Goal: Transaction & Acquisition: Book appointment/travel/reservation

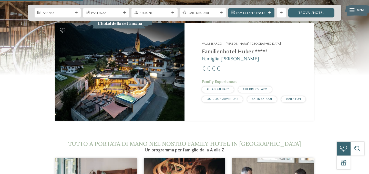
scroll to position [474, 0]
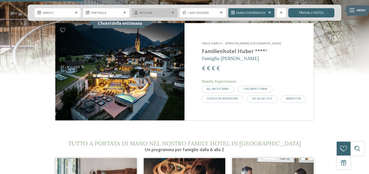
click at [175, 12] on div at bounding box center [173, 12] width 5 height 3
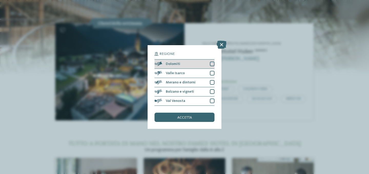
click at [215, 62] on div "Dolomiti" at bounding box center [185, 63] width 60 height 9
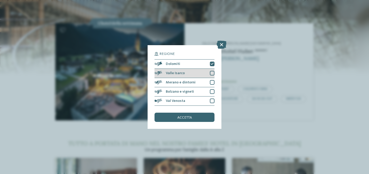
click at [212, 74] on div at bounding box center [212, 73] width 5 height 5
click at [195, 118] on div "accetta" at bounding box center [185, 117] width 60 height 9
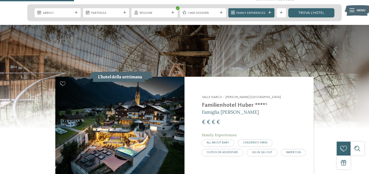
scroll to position [417, 0]
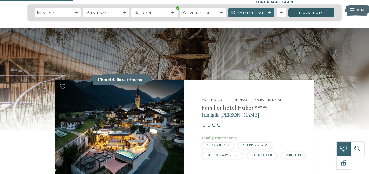
click at [313, 13] on link "trova l’hotel" at bounding box center [311, 12] width 46 height 9
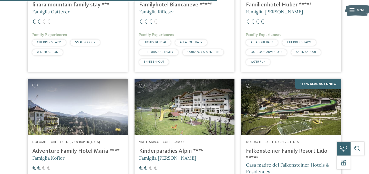
scroll to position [700, 0]
click at [284, 124] on img at bounding box center [292, 107] width 100 height 56
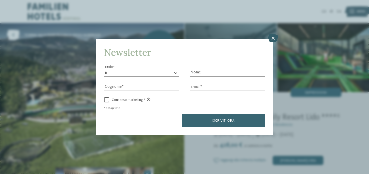
click at [272, 38] on icon at bounding box center [273, 38] width 10 height 8
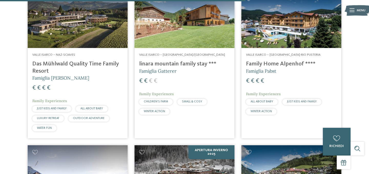
scroll to position [787, 0]
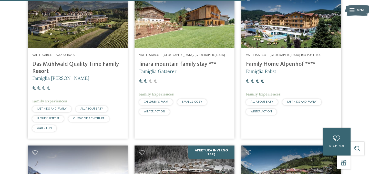
click at [98, 27] on img at bounding box center [78, 20] width 100 height 56
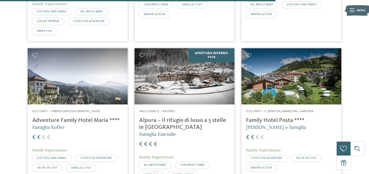
scroll to position [885, 0]
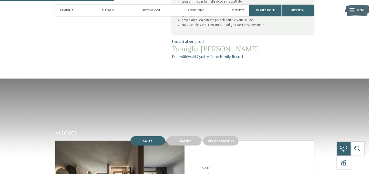
scroll to position [326, 0]
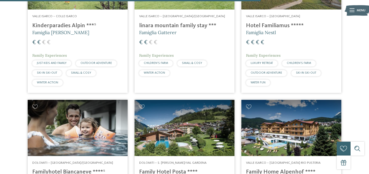
scroll to position [833, 0]
